Goal: Check status: Check status

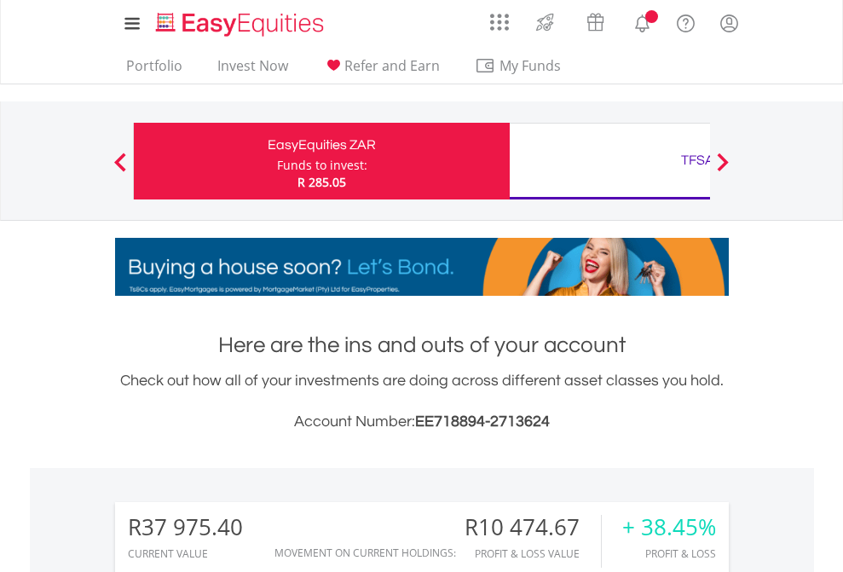
scroll to position [164, 268]
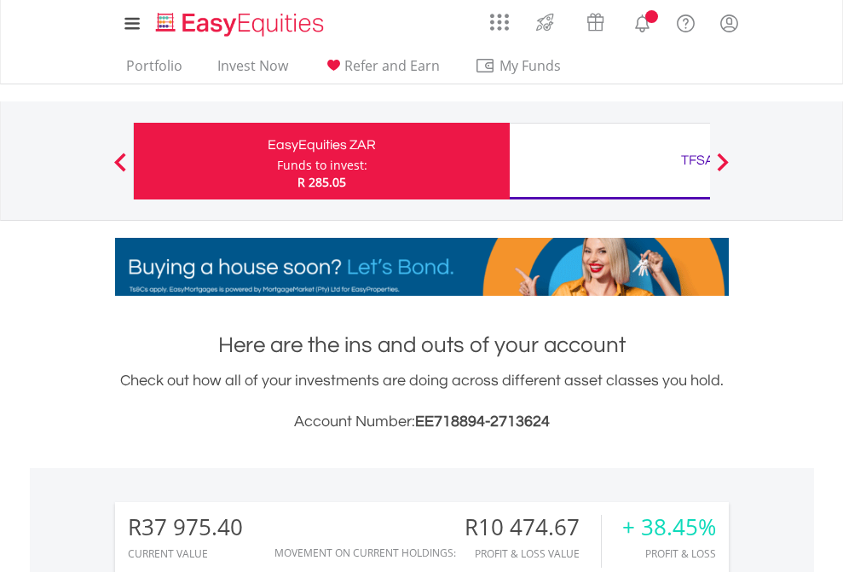
click at [277, 161] on div "Funds to invest:" at bounding box center [322, 165] width 90 height 17
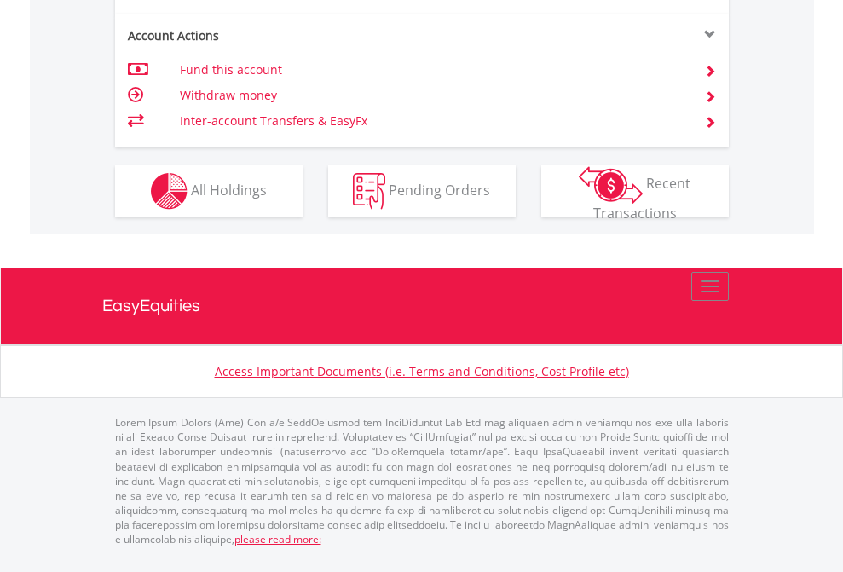
scroll to position [1735, 0]
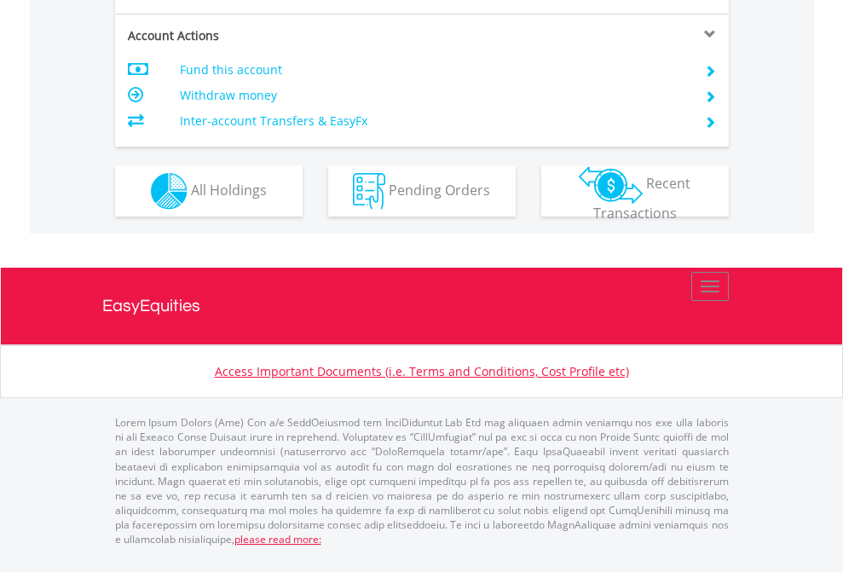
scroll to position [1633, 0]
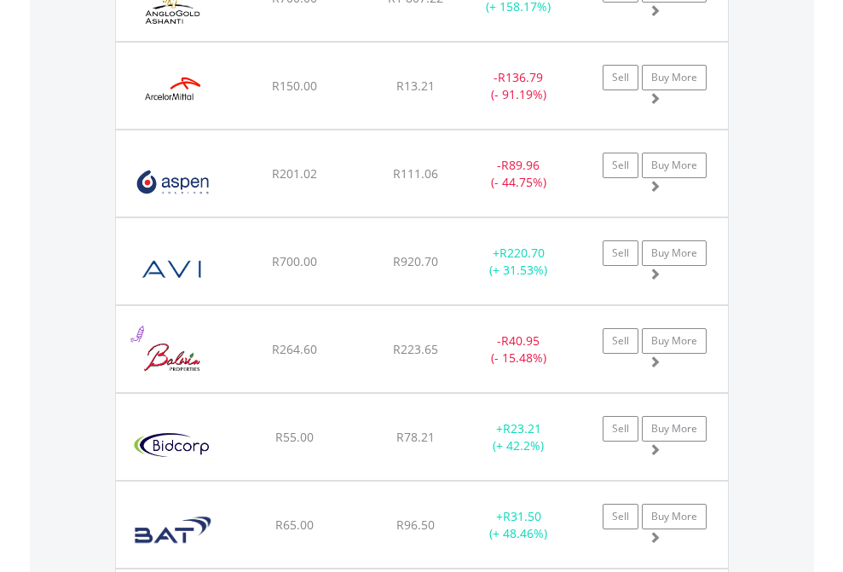
scroll to position [164, 268]
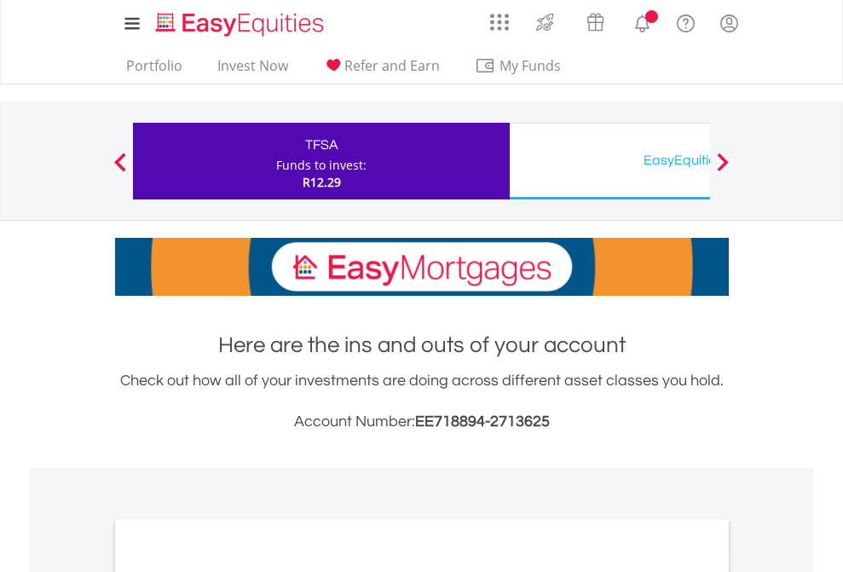
scroll to position [1024, 0]
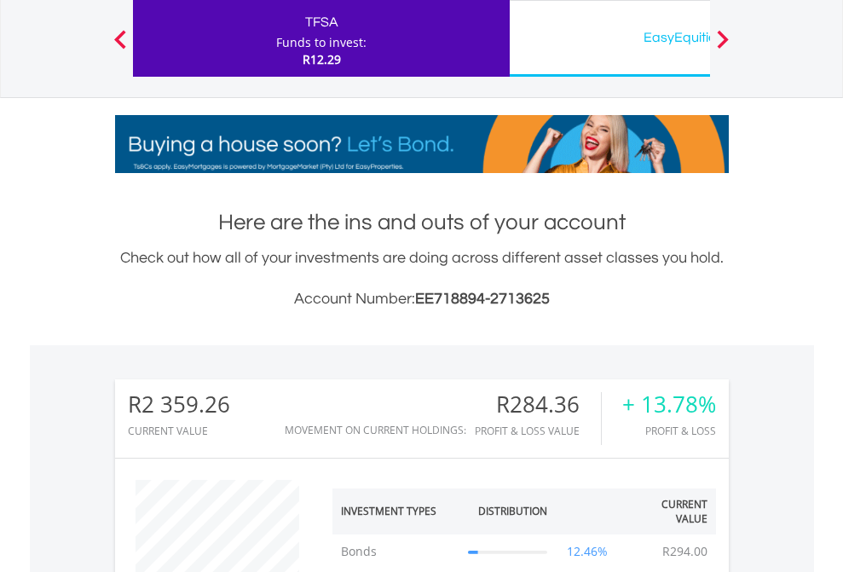
scroll to position [164, 268]
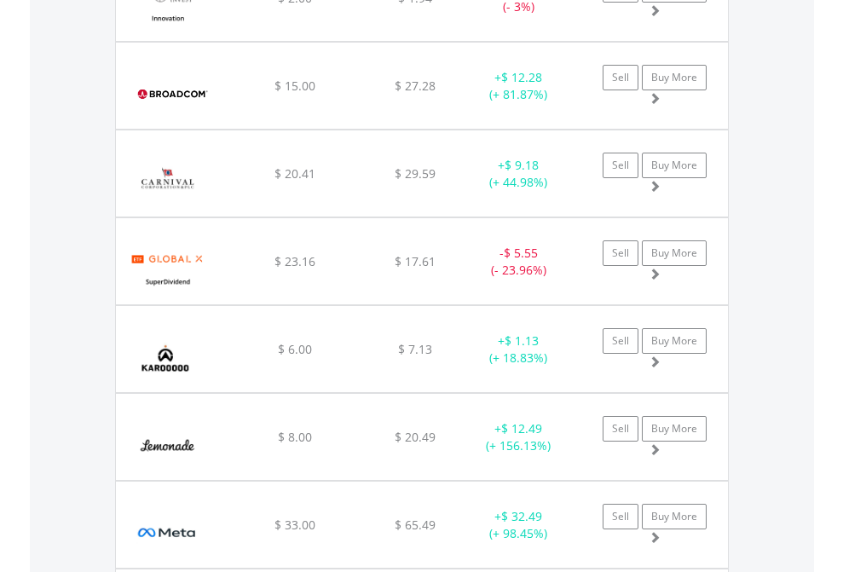
scroll to position [164, 268]
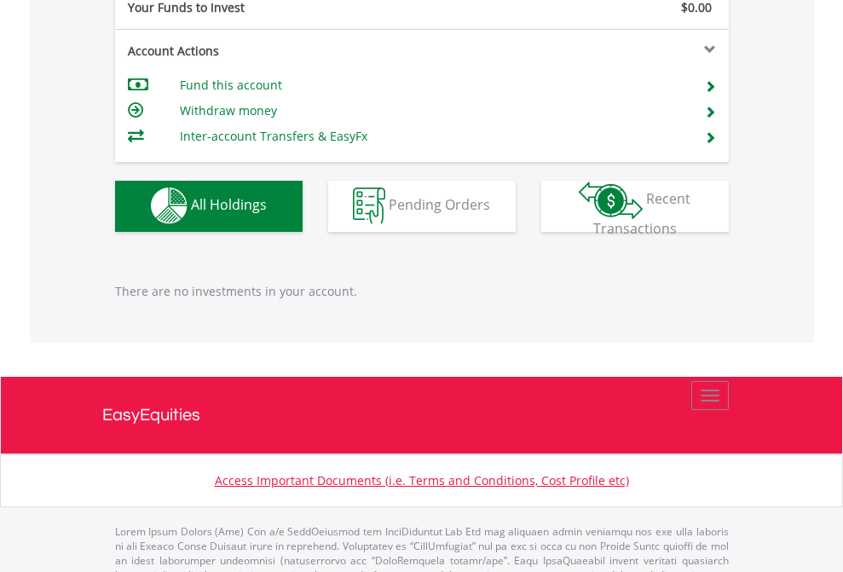
scroll to position [1687, 0]
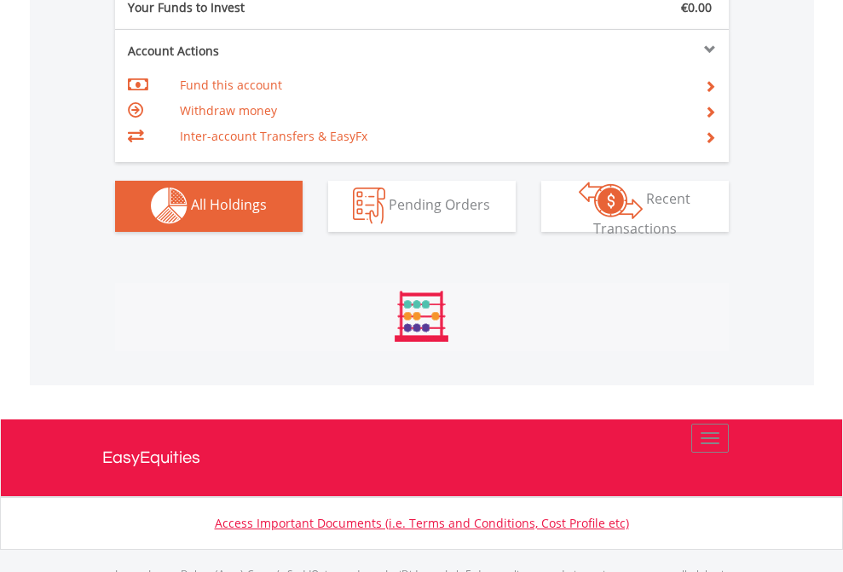
scroll to position [1687, 0]
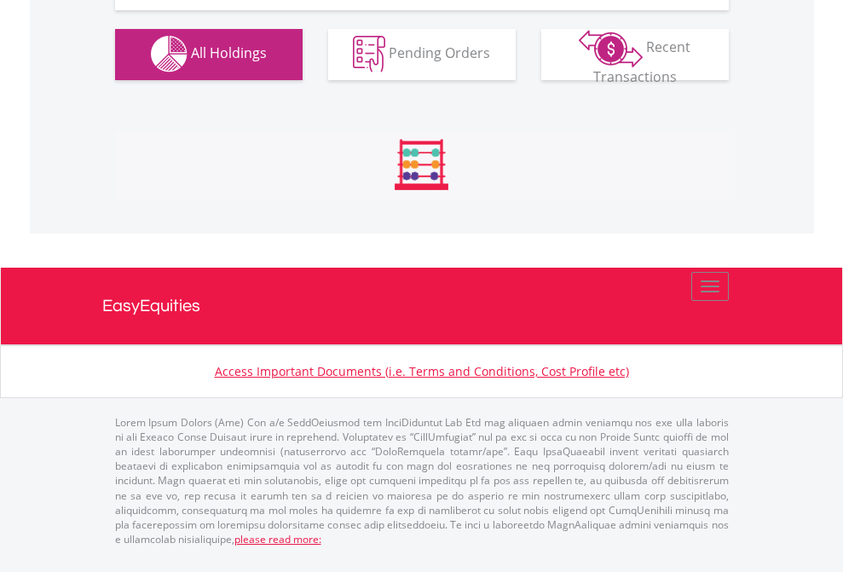
scroll to position [1687, 0]
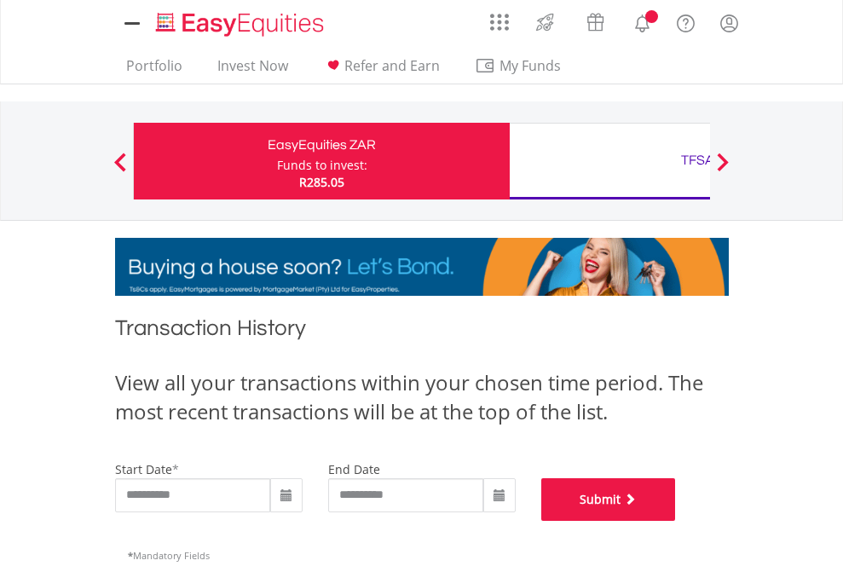
click at [676, 521] on button "Submit" at bounding box center [608, 499] width 135 height 43
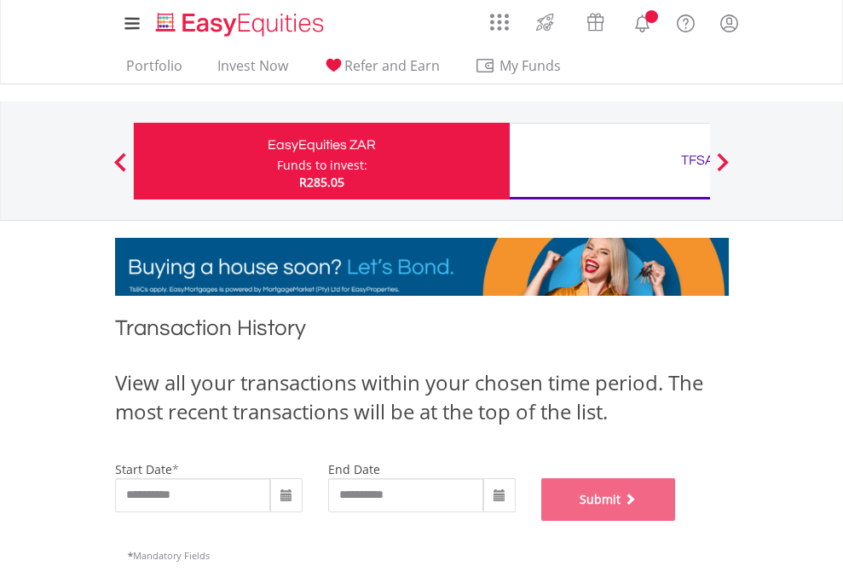
scroll to position [691, 0]
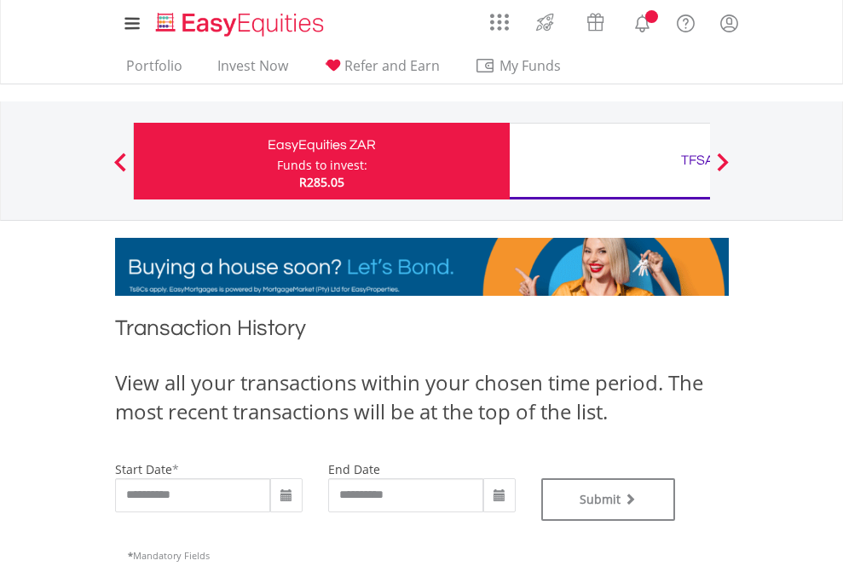
click at [609, 161] on div "TFSA" at bounding box center [697, 160] width 355 height 24
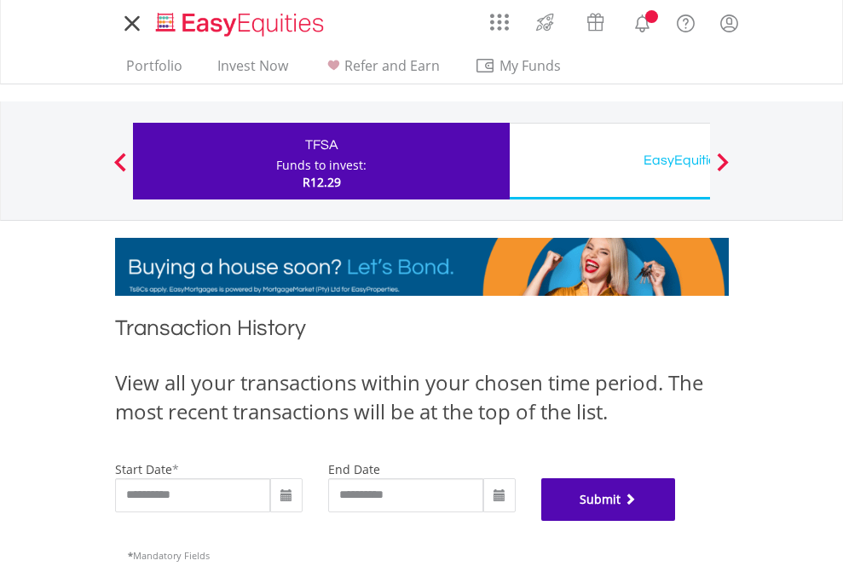
click at [676, 521] on button "Submit" at bounding box center [608, 499] width 135 height 43
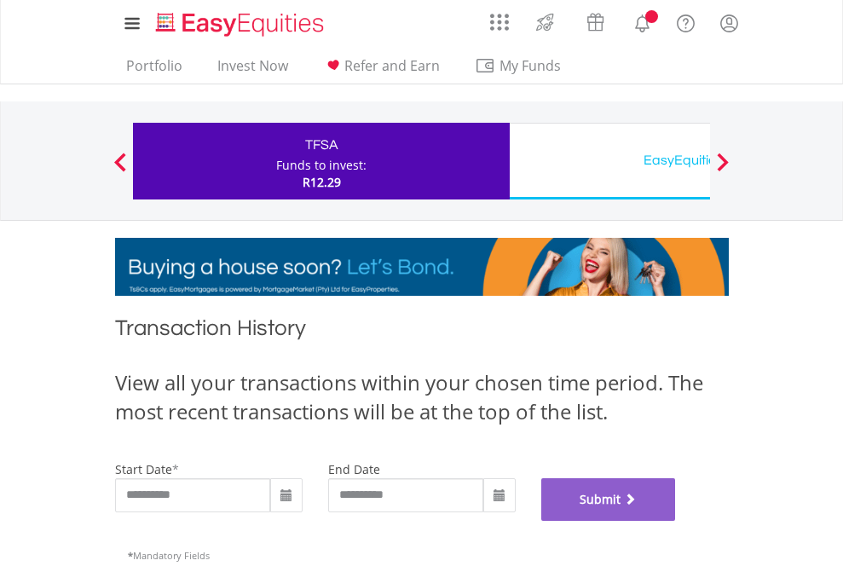
scroll to position [691, 0]
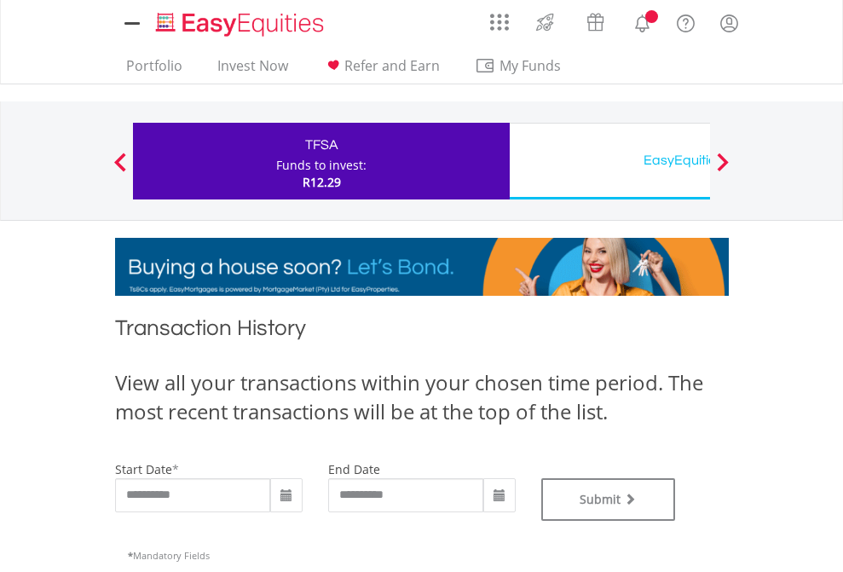
click at [609, 161] on div "EasyEquities USD" at bounding box center [697, 160] width 355 height 24
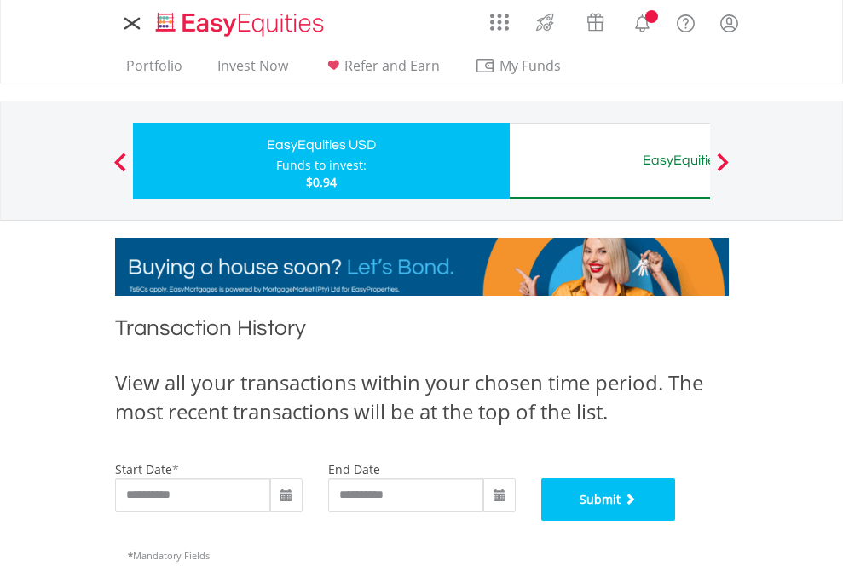
click at [676, 521] on button "Submit" at bounding box center [608, 499] width 135 height 43
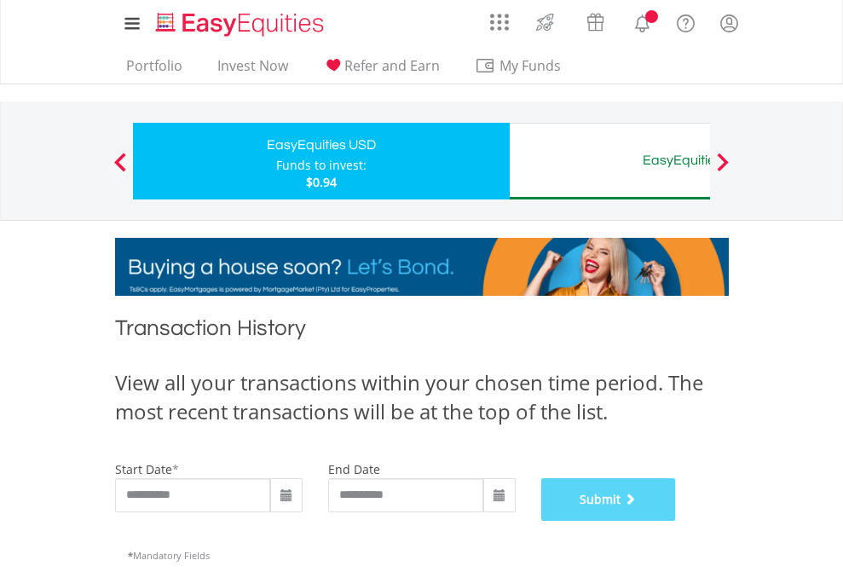
scroll to position [691, 0]
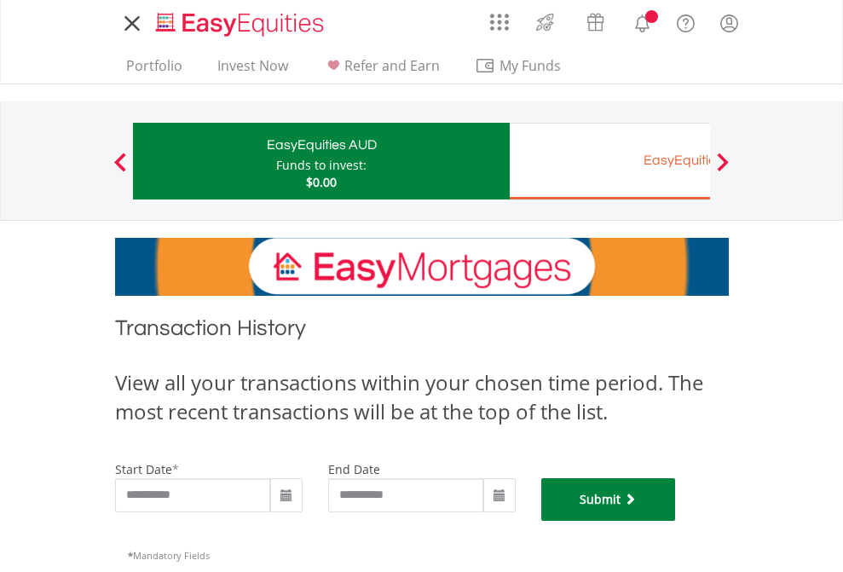
click at [676, 521] on button "Submit" at bounding box center [608, 499] width 135 height 43
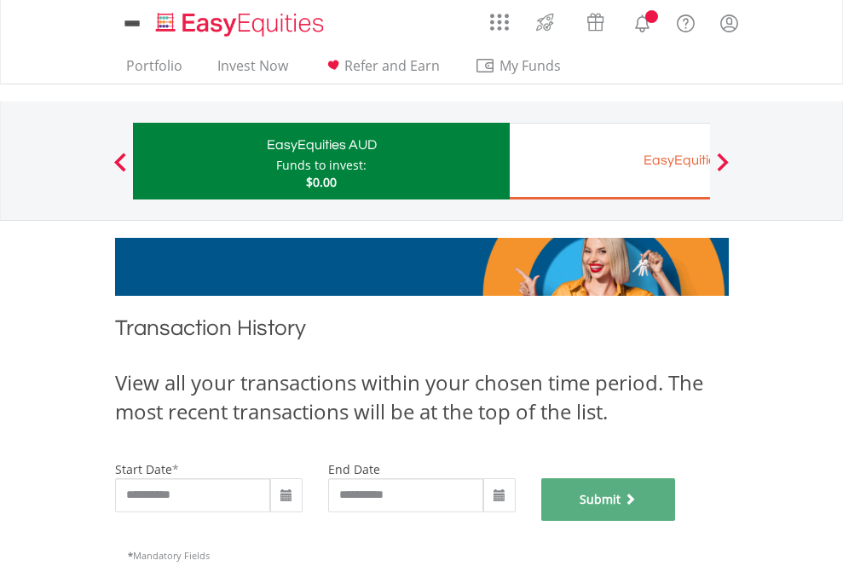
scroll to position [691, 0]
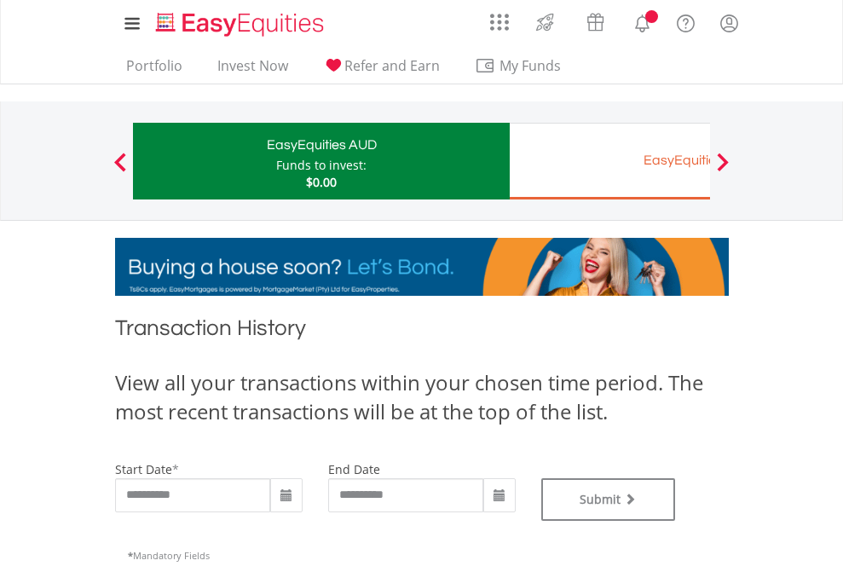
click at [609, 161] on div "EasyEquities EUR" at bounding box center [697, 160] width 355 height 24
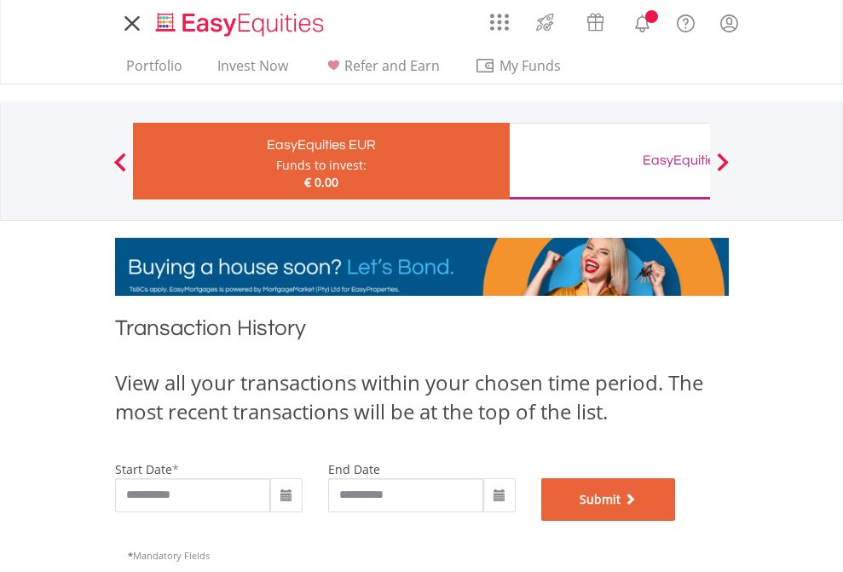
click at [676, 521] on button "Submit" at bounding box center [608, 499] width 135 height 43
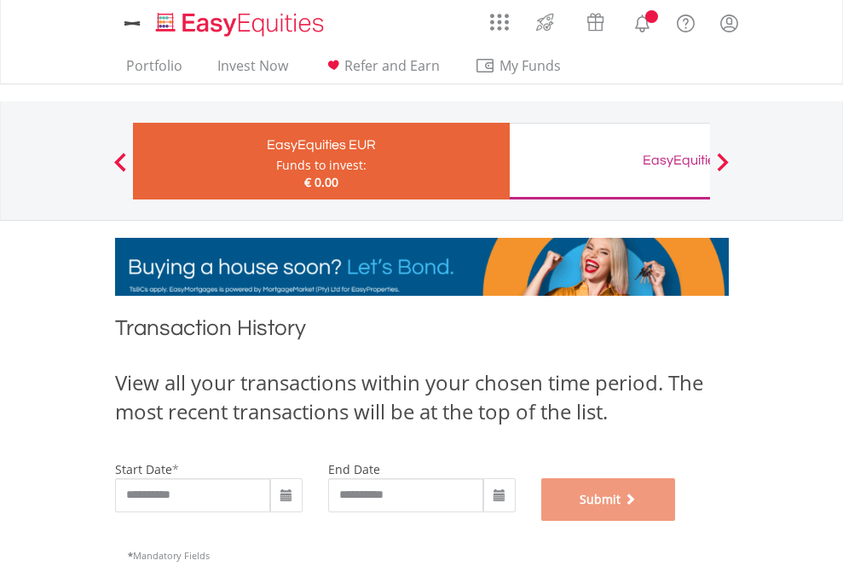
scroll to position [691, 0]
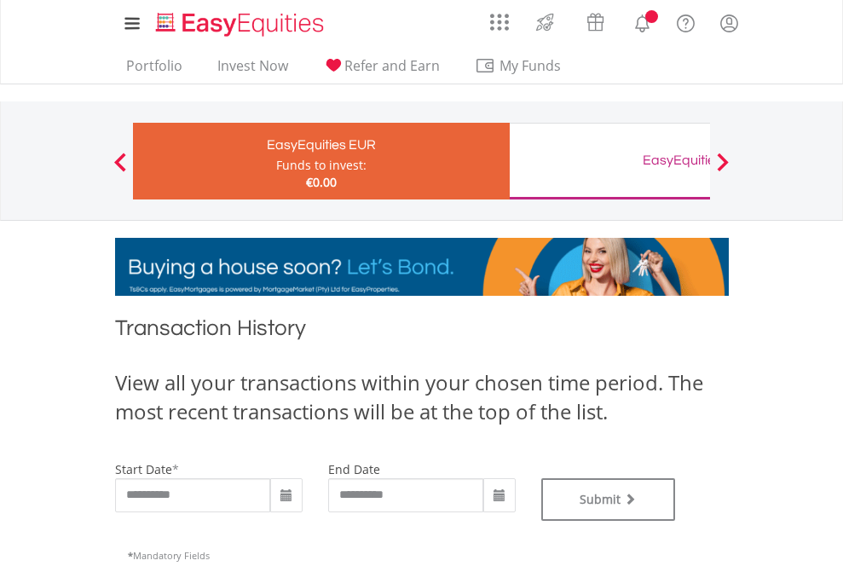
click at [609, 161] on div "EasyEquities GBP" at bounding box center [697, 160] width 355 height 24
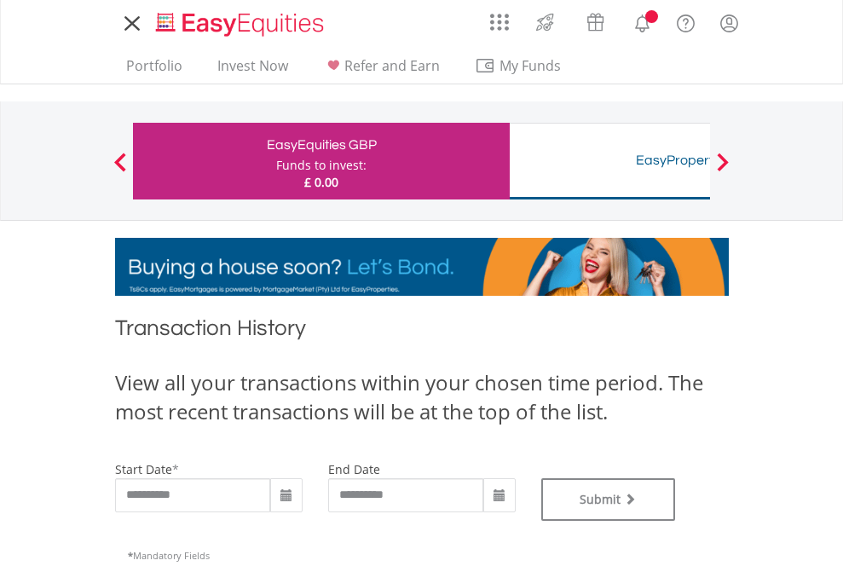
type input "**********"
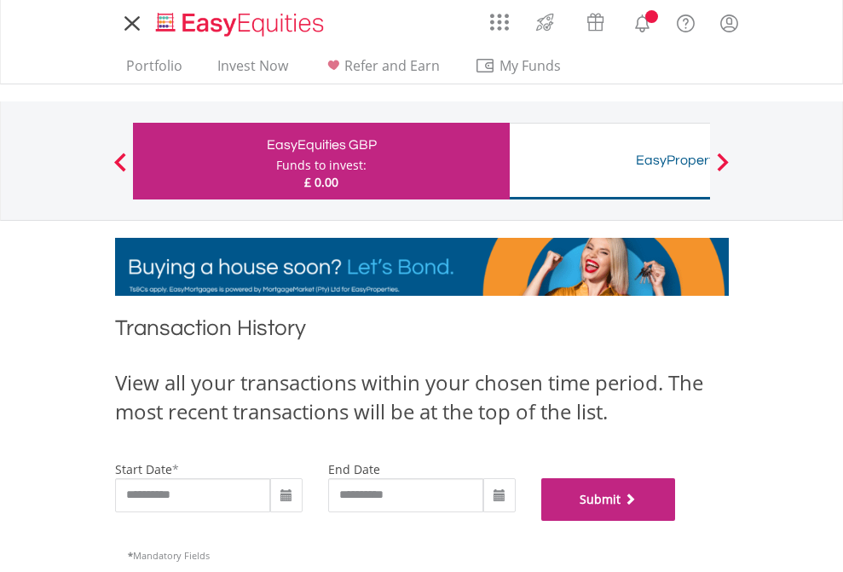
click at [676, 521] on button "Submit" at bounding box center [608, 499] width 135 height 43
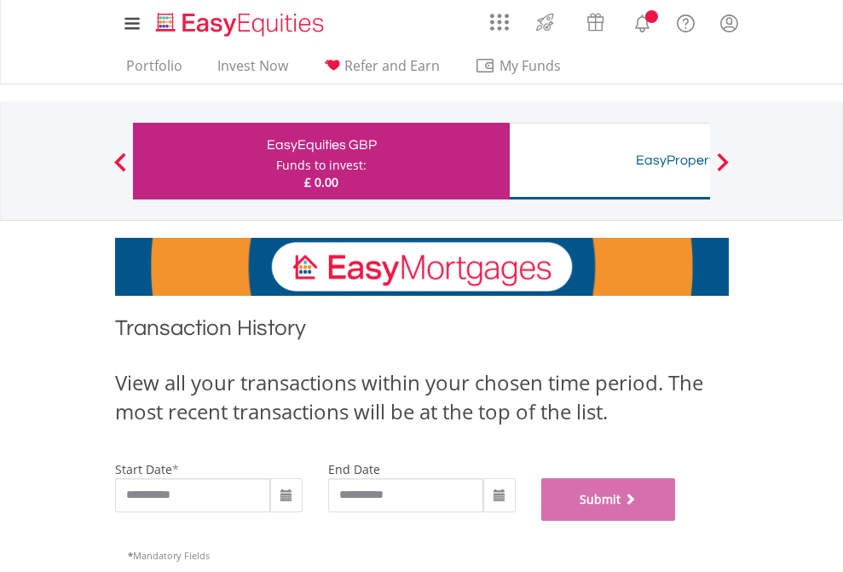
scroll to position [691, 0]
